Goal: Check status

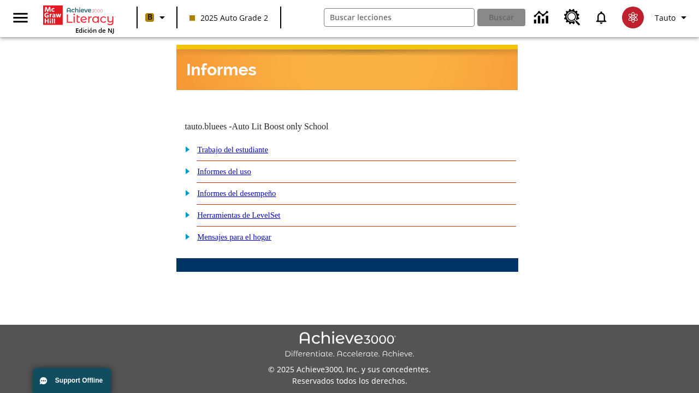
click at [246, 145] on link "Trabajo del estudiante" at bounding box center [232, 149] width 71 height 9
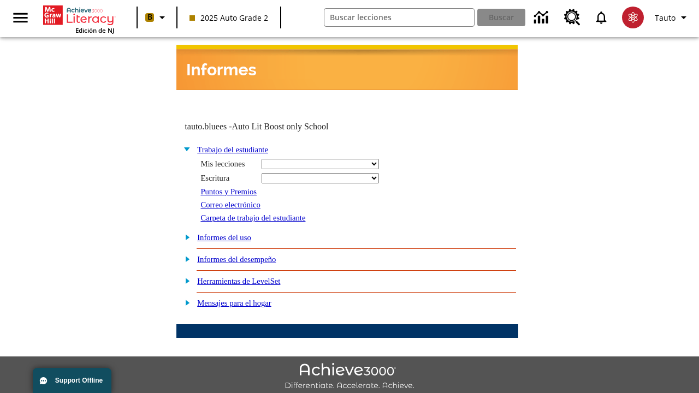
select select "/options/reports/?report_id=24&atype=14&section=2"
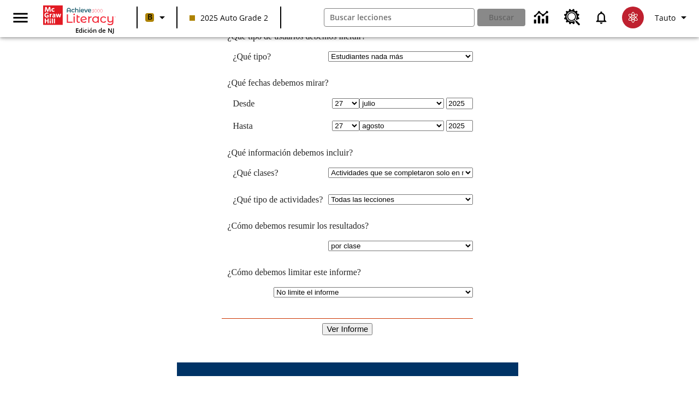
click at [348, 323] on input "Ver Informe" at bounding box center [347, 329] width 50 height 12
